Goal: Information Seeking & Learning: Learn about a topic

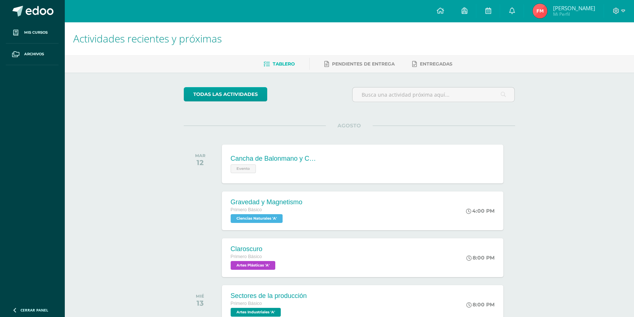
click at [374, 85] on div "todas las Actividades No tienes actividades Échale un vistazo a los demás perío…" at bounding box center [349, 267] width 360 height 391
click at [336, 158] on div "Cancha de Balonmano y Contenido Evento Cancha de Balonmano y Contenido Evento C…" at bounding box center [362, 163] width 284 height 39
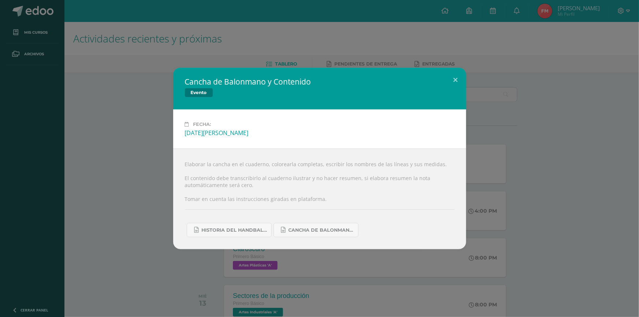
click at [414, 107] on div "Cancha de Balonmano y Contenido Evento" at bounding box center [319, 89] width 293 height 42
click at [426, 101] on div "Cancha de Balonmano y Contenido Evento" at bounding box center [319, 89] width 293 height 42
click at [451, 85] on button at bounding box center [455, 80] width 21 height 25
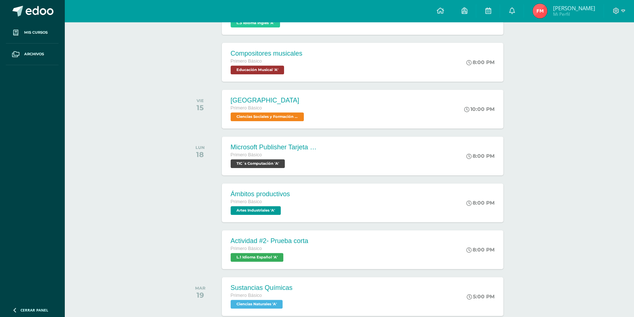
scroll to position [327, 0]
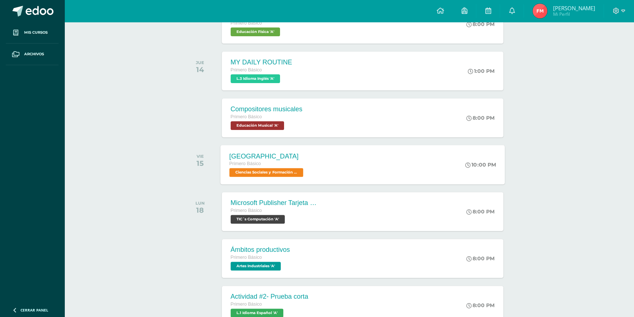
click at [358, 173] on div "[GEOGRAPHIC_DATA] Primero Básico Ciencias Sociales y Formación Ciudadana 'A' 10…" at bounding box center [362, 164] width 284 height 39
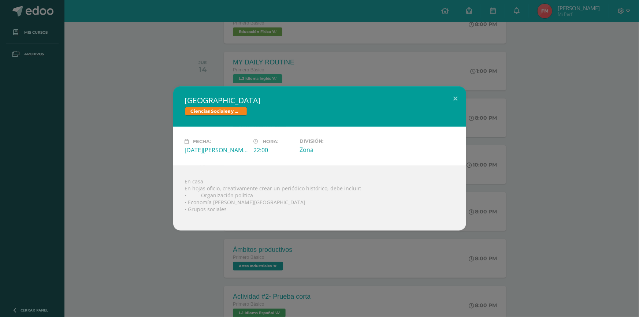
click at [432, 119] on div "[GEOGRAPHIC_DATA] Ciencias Sociales y Formación Ciudadana" at bounding box center [319, 106] width 293 height 40
click at [450, 106] on button at bounding box center [455, 98] width 21 height 25
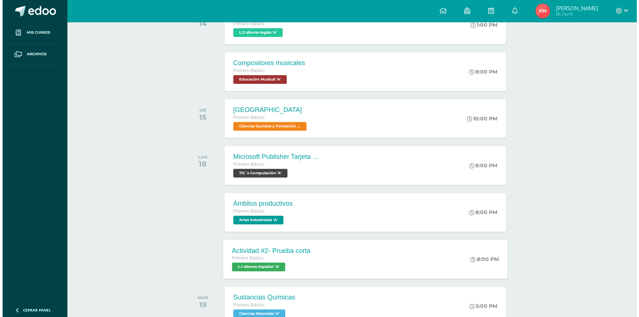
scroll to position [427, 0]
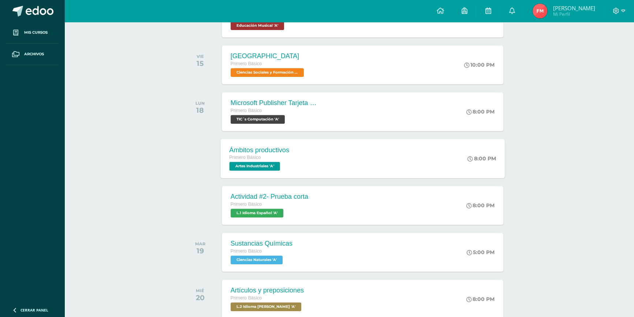
click at [288, 157] on div "Primero Básico" at bounding box center [259, 158] width 60 height 8
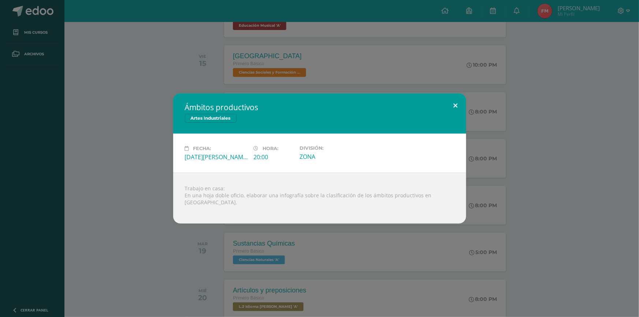
click at [446, 116] on div "Ámbitos productivos Artes Industriales Fecha: [DATE][PERSON_NAME] Hora: 20:00 D…" at bounding box center [319, 158] width 293 height 130
